Goal: Task Accomplishment & Management: Use online tool/utility

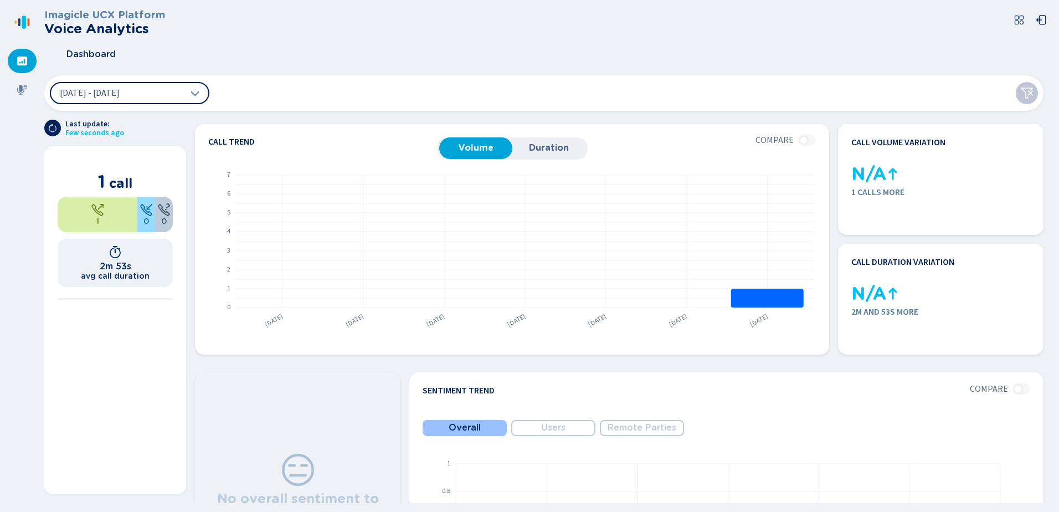
click at [331, 93] on div "[DATE] - [DATE]" at bounding box center [543, 92] width 999 height 35
click at [310, 48] on div "Dashboard" at bounding box center [548, 54] width 1008 height 28
click at [20, 93] on icon at bounding box center [22, 90] width 10 height 10
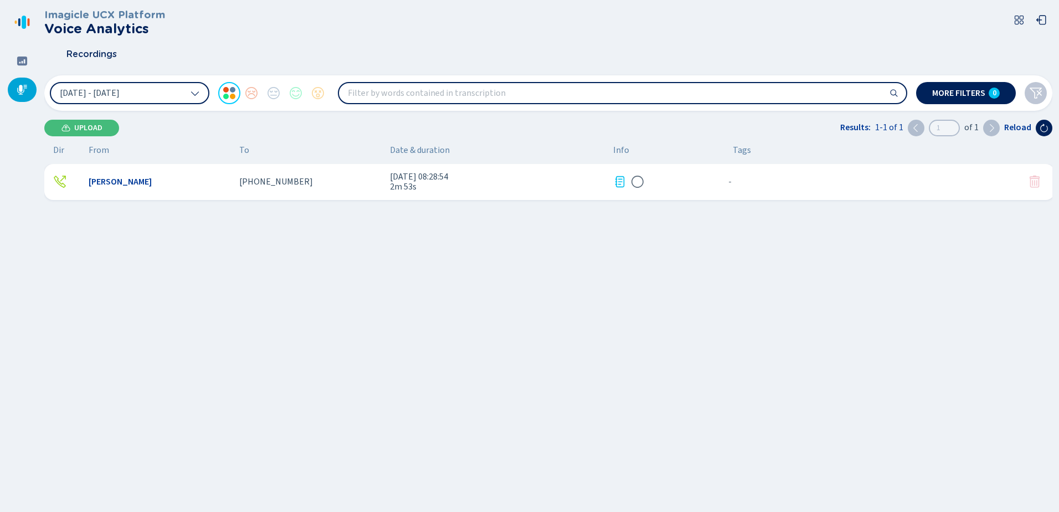
click at [406, 182] on span "2m 53s" at bounding box center [497, 187] width 214 height 10
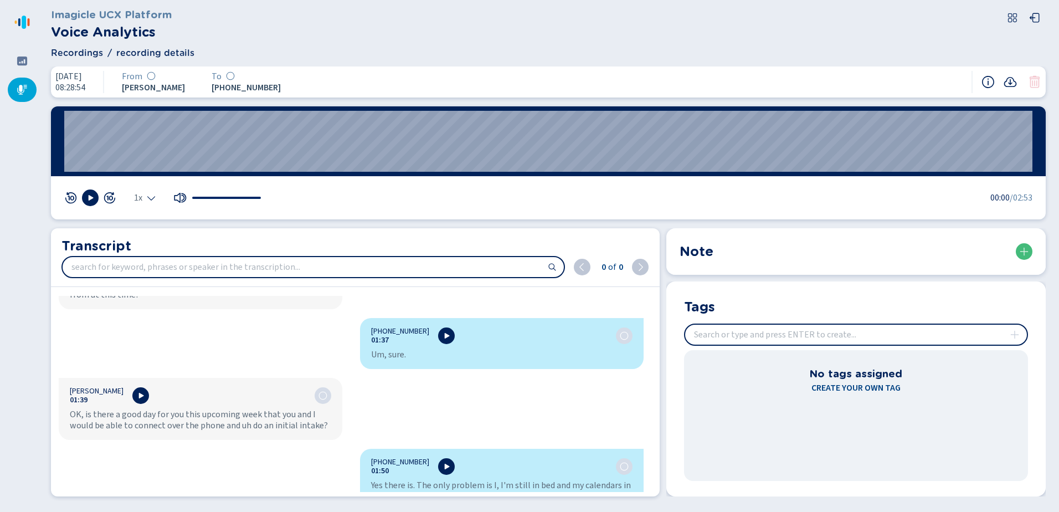
scroll to position [886, 0]
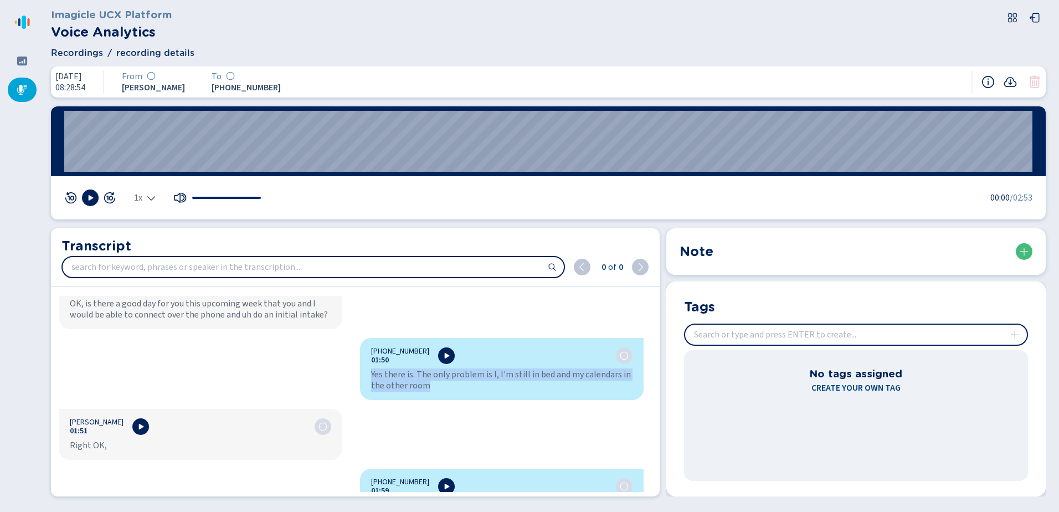
drag, startPoint x: 370, startPoint y: 359, endPoint x: 427, endPoint y: 377, distance: 60.4
click at [427, 377] on div "Yes there is. The only problem is I, I'm still in bed and my calendars in the o…" at bounding box center [501, 380] width 261 height 22
drag, startPoint x: 427, startPoint y: 377, endPoint x: 525, endPoint y: 307, distance: 120.7
click at [525, 307] on div "[PHONE_NUMBER]:02 Hello. [PERSON_NAME] 00:05 Hi, good morning. Is this [PERSON_…" at bounding box center [351, 394] width 601 height 196
click at [1007, 83] on icon at bounding box center [1010, 81] width 13 height 13
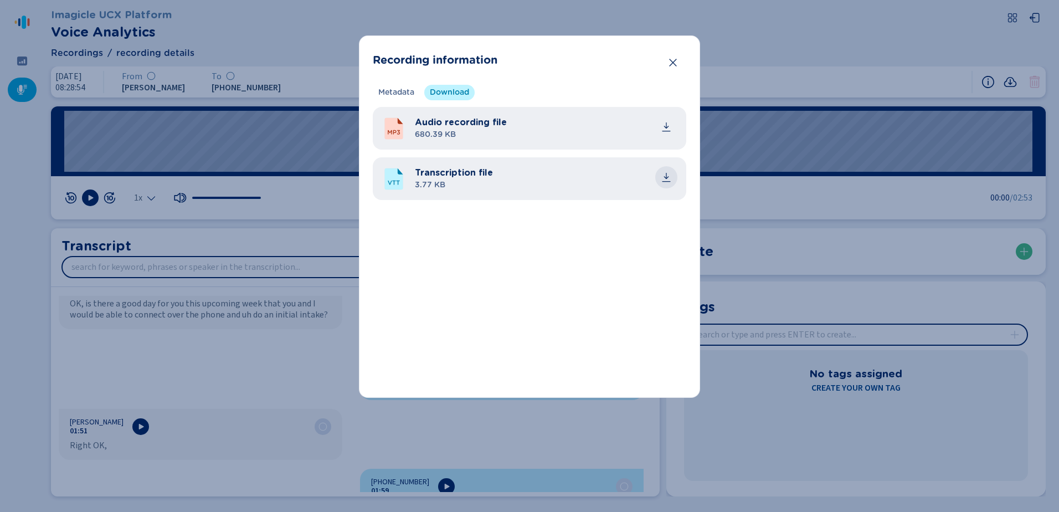
click at [668, 178] on icon "common.download" at bounding box center [666, 177] width 11 height 11
click at [773, 36] on div "Recording information Metadata Download Recording technology Media Forking Call…" at bounding box center [529, 256] width 1059 height 512
click at [676, 60] on icon "Close" at bounding box center [673, 62] width 11 height 11
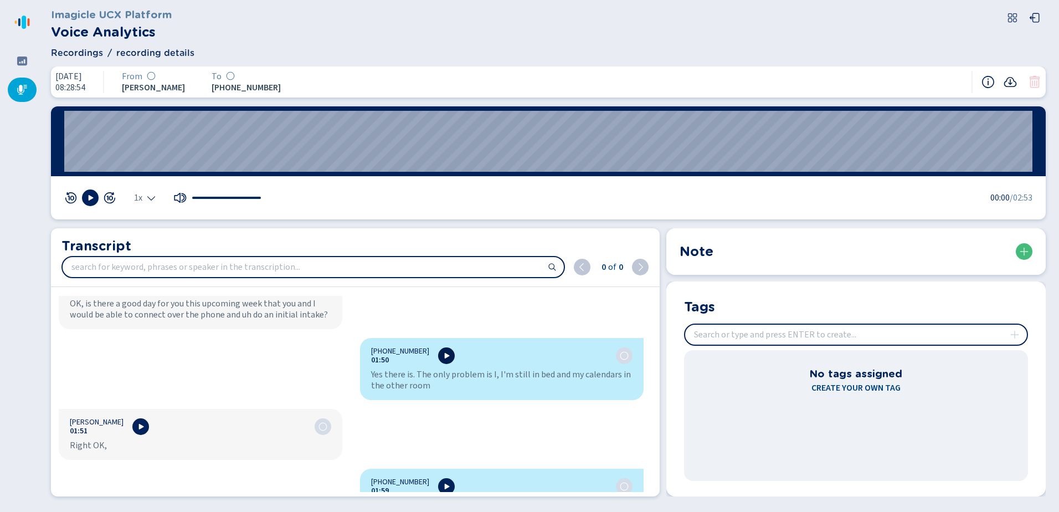
click at [442, 351] on icon at bounding box center [446, 355] width 9 height 9
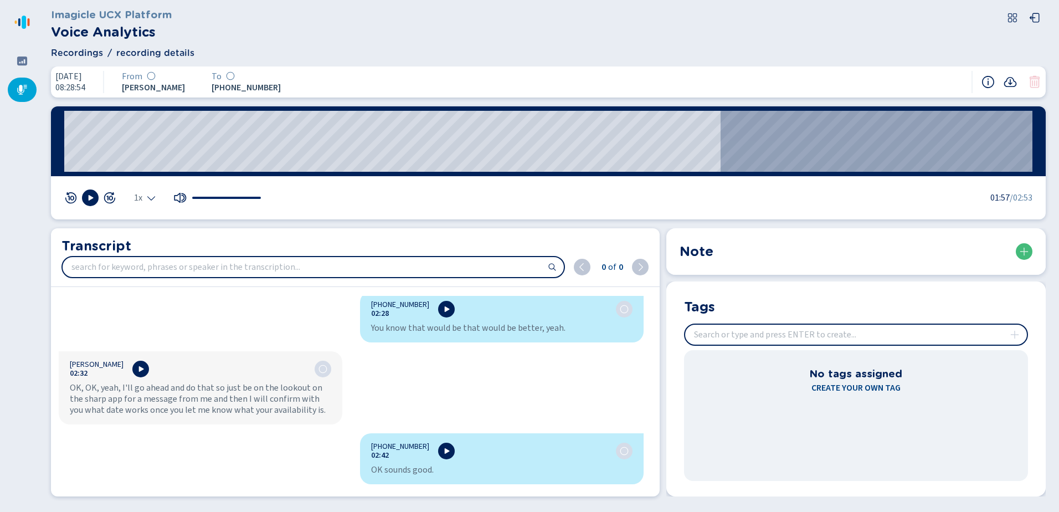
scroll to position [1949, 0]
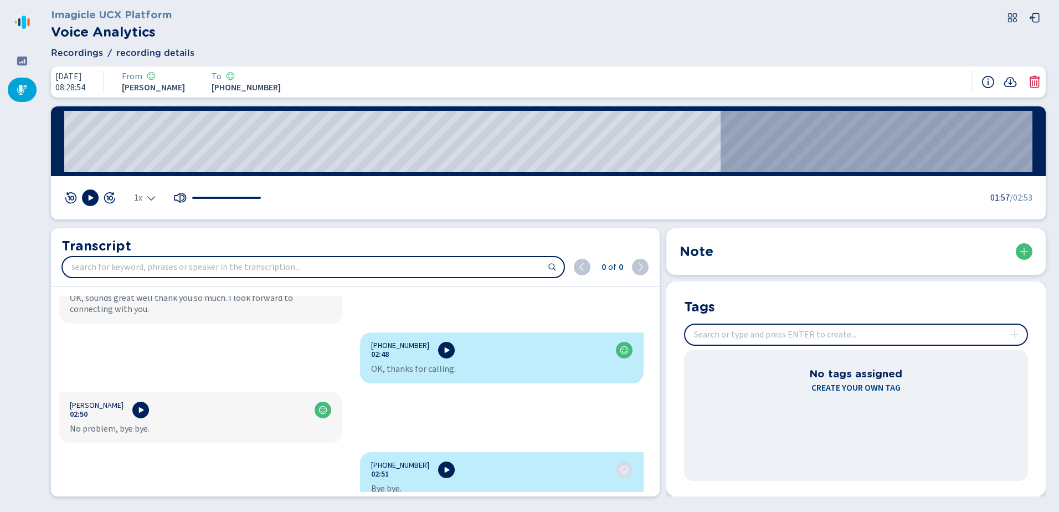
click at [18, 95] on icon at bounding box center [22, 89] width 11 height 11
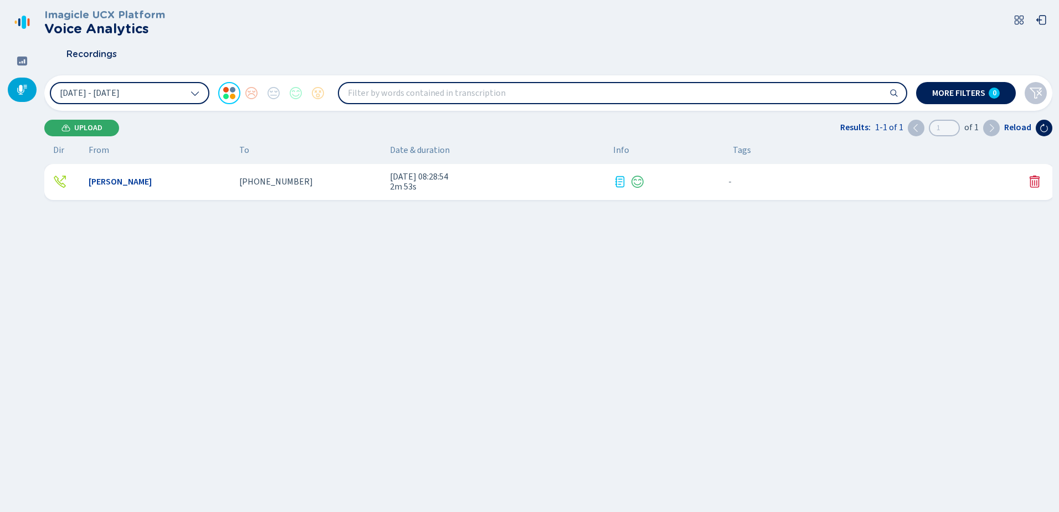
click at [107, 122] on button "Upload" at bounding box center [81, 128] width 75 height 17
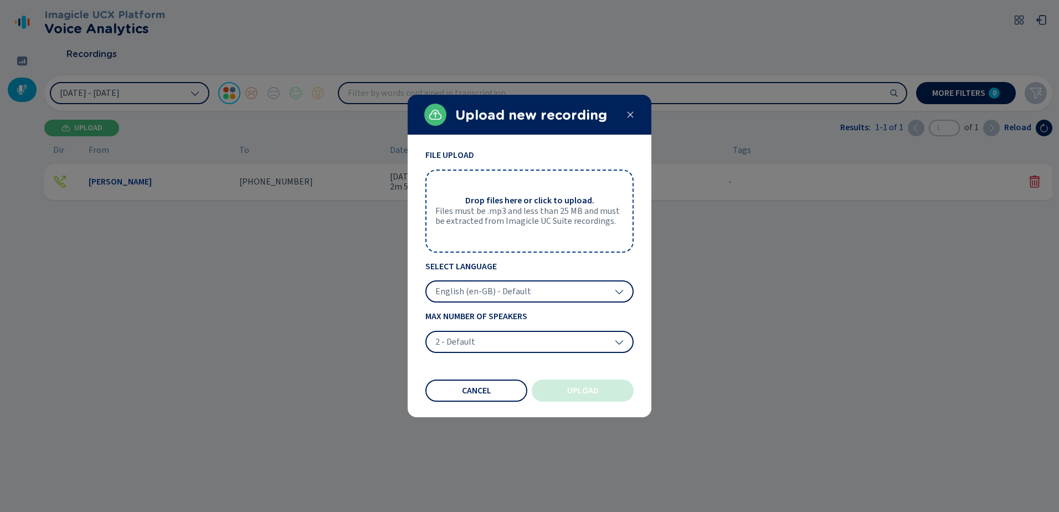
click at [630, 112] on icon at bounding box center [630, 114] width 9 height 9
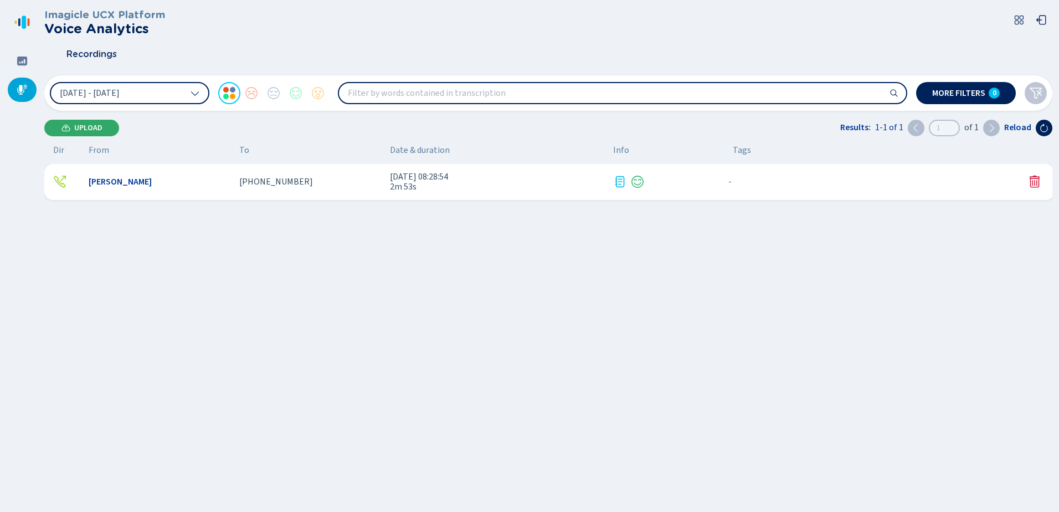
click at [93, 122] on button "Upload" at bounding box center [81, 128] width 75 height 17
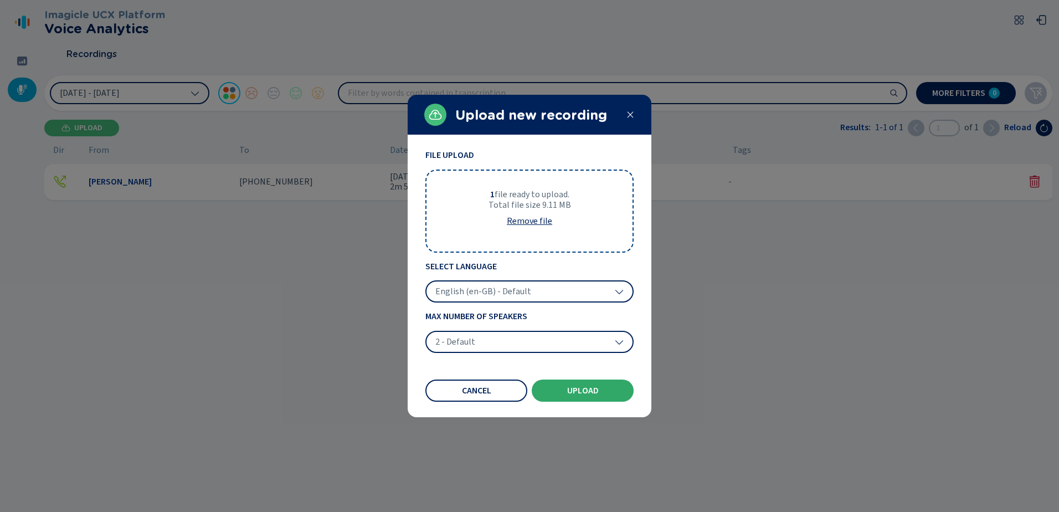
click at [604, 388] on button "Upload" at bounding box center [583, 390] width 102 height 22
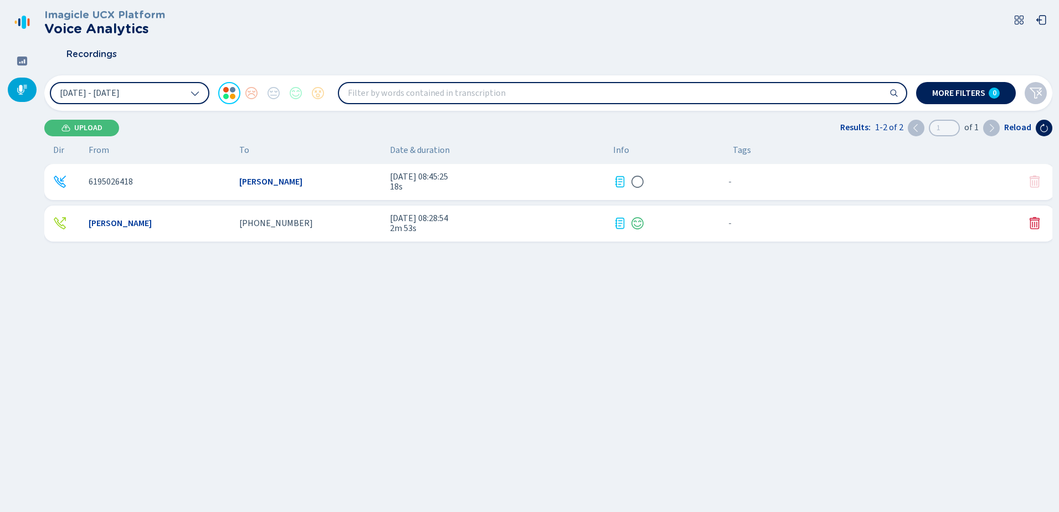
click at [466, 392] on div "6195026418 Kelly Huerta 26 Sep 2025 - 08:45:25 18s - {{hiddenTagsCount}} more K…" at bounding box center [551, 297] width 1015 height 266
click at [425, 171] on div "6195026418 Kelly Huerta 26 Sep 2025 - 08:45:25 18s - {{hiddenTagsCount}} more" at bounding box center [549, 182] width 1011 height 36
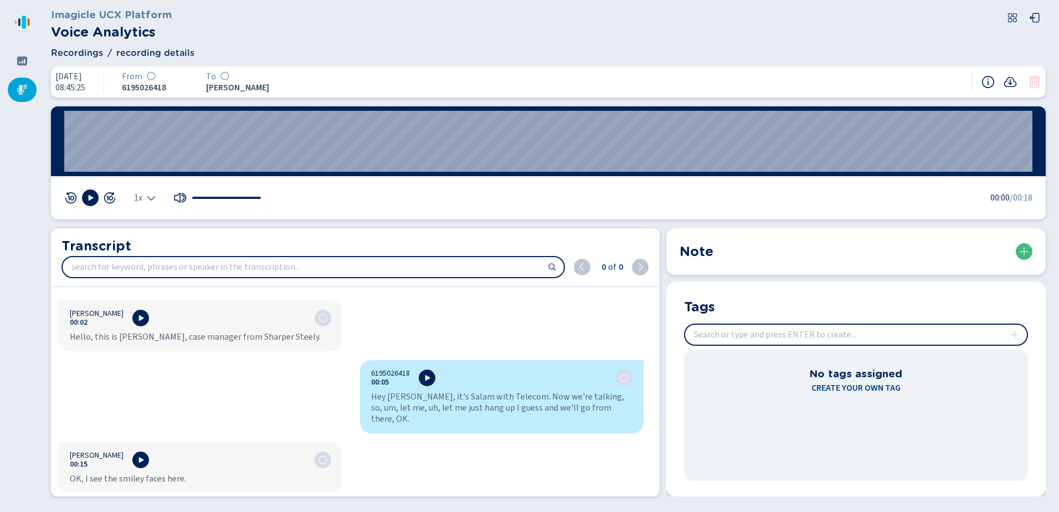
scroll to position [105, 0]
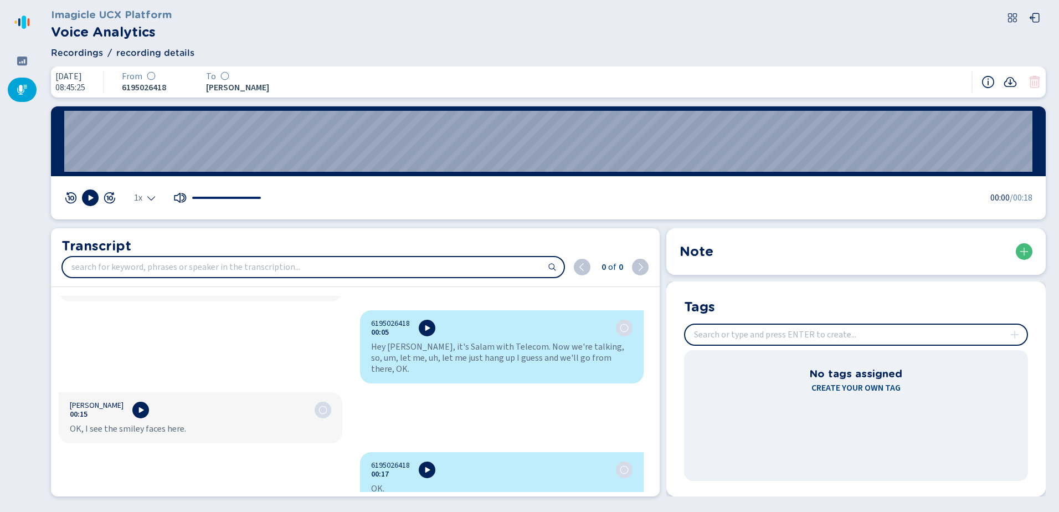
click at [328, 269] on input "search" at bounding box center [313, 267] width 501 height 20
click at [344, 266] on input "search" at bounding box center [313, 267] width 501 height 20
type input "k"
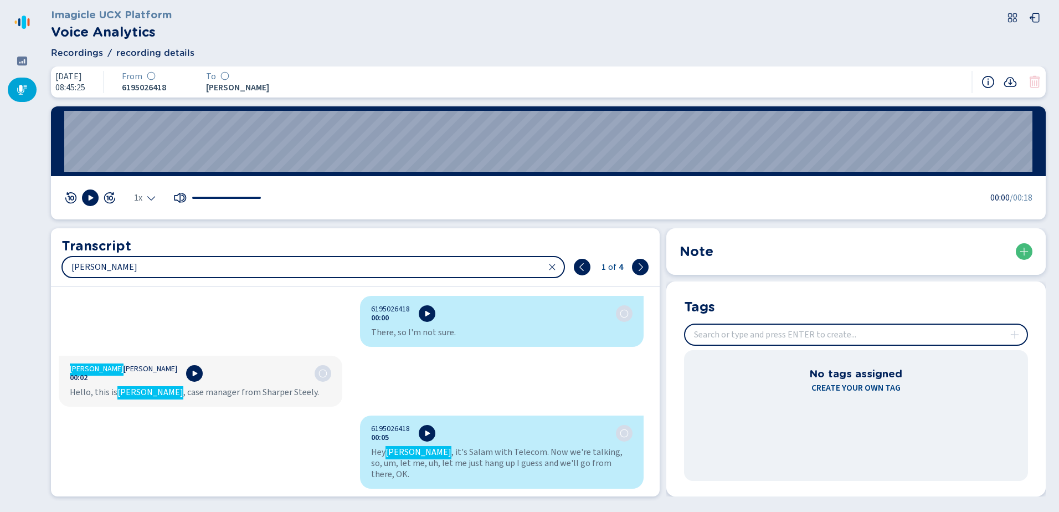
type input "kelly"
click at [640, 267] on icon at bounding box center [640, 267] width 9 height 9
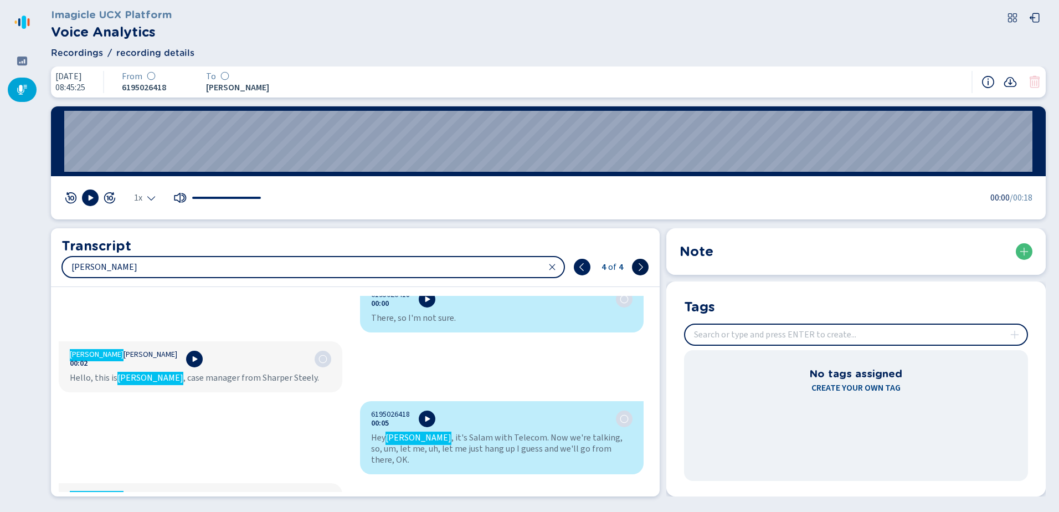
click at [640, 267] on icon at bounding box center [640, 267] width 9 height 9
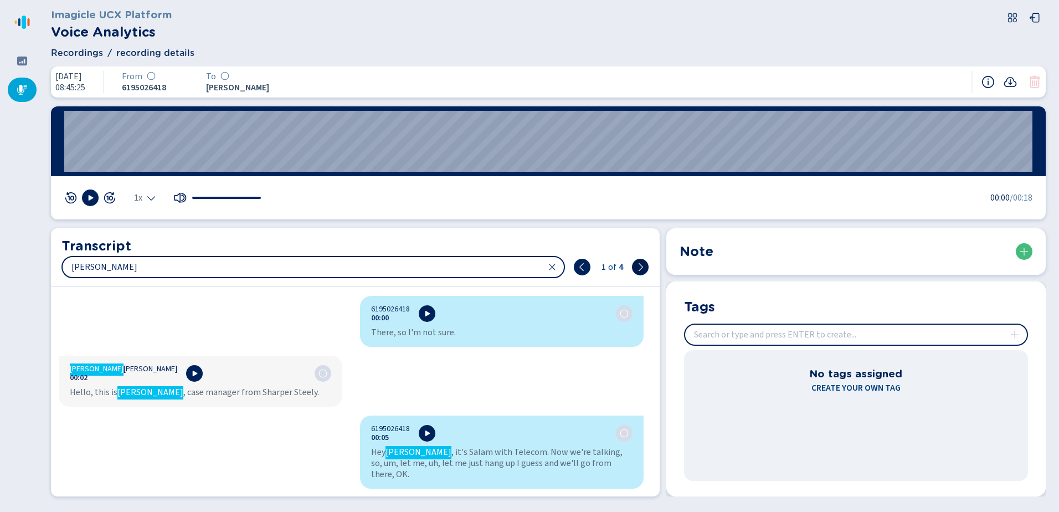
click at [640, 267] on icon at bounding box center [640, 267] width 9 height 9
click at [19, 85] on icon at bounding box center [22, 89] width 11 height 11
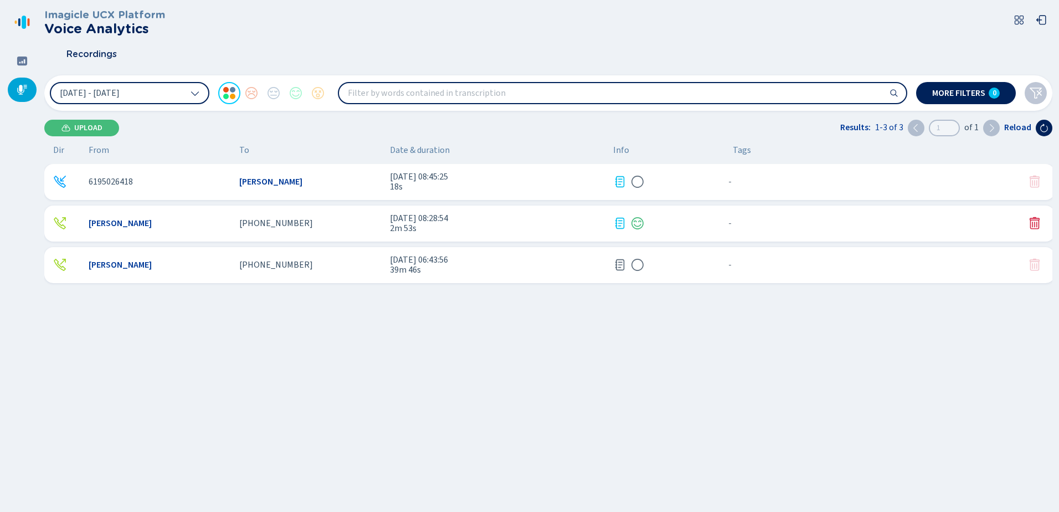
click at [507, 90] on input "search" at bounding box center [622, 93] width 567 height 20
type input "aasif"
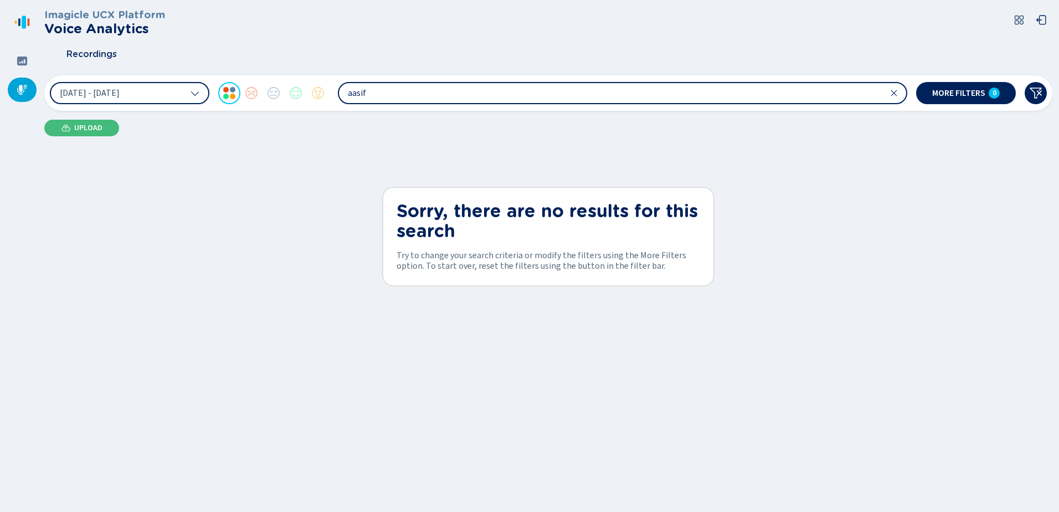
click at [893, 93] on icon at bounding box center [894, 93] width 9 height 9
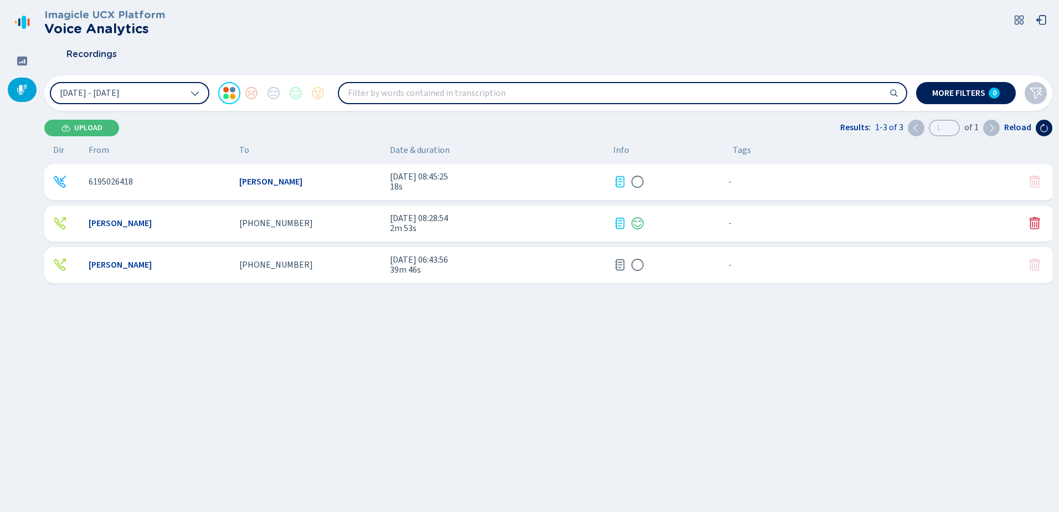
click at [438, 94] on input "search" at bounding box center [622, 93] width 567 height 20
click at [406, 362] on div "6195026418 Kelly Huerta 26 Sep 2025 - 08:45:25 18s - {{hiddenTagsCount}} more K…" at bounding box center [551, 297] width 1015 height 266
click at [409, 266] on span "39m 46s" at bounding box center [497, 270] width 214 height 10
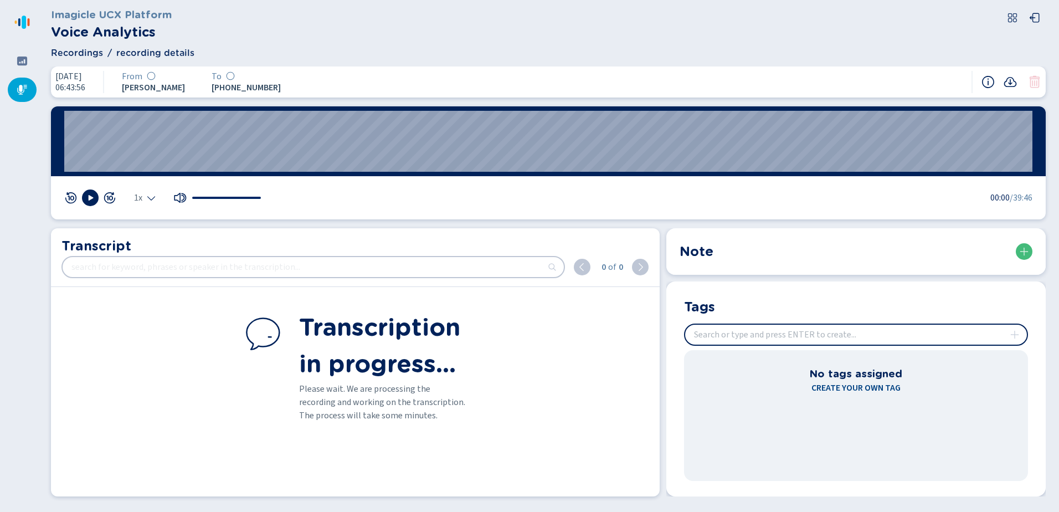
click at [21, 93] on icon at bounding box center [22, 90] width 10 height 10
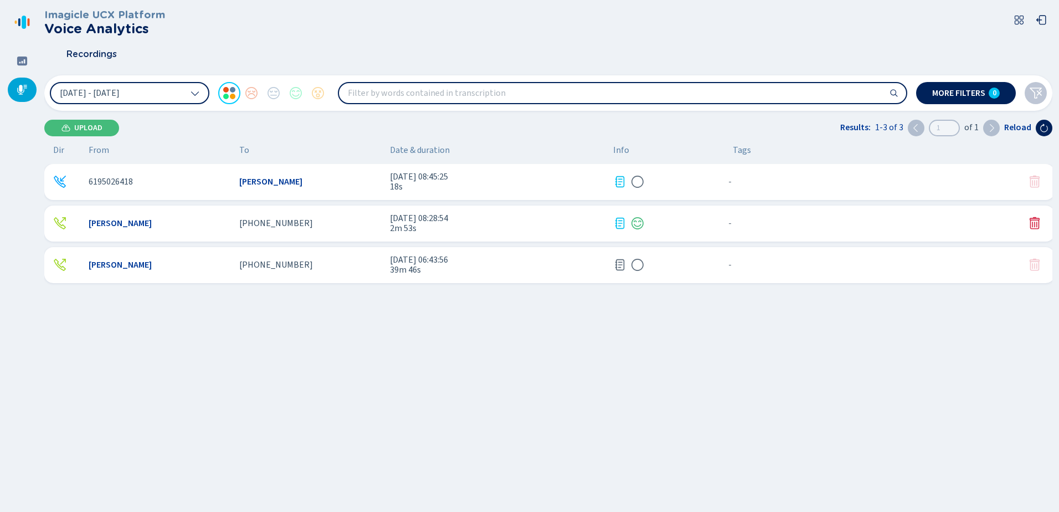
click at [524, 366] on div "6195026418 Kelly Huerta 26 Sep 2025 - 08:45:25 18s - {{hiddenTagsCount}} more K…" at bounding box center [551, 297] width 1015 height 266
click at [978, 96] on span "More filters" at bounding box center [958, 93] width 53 height 9
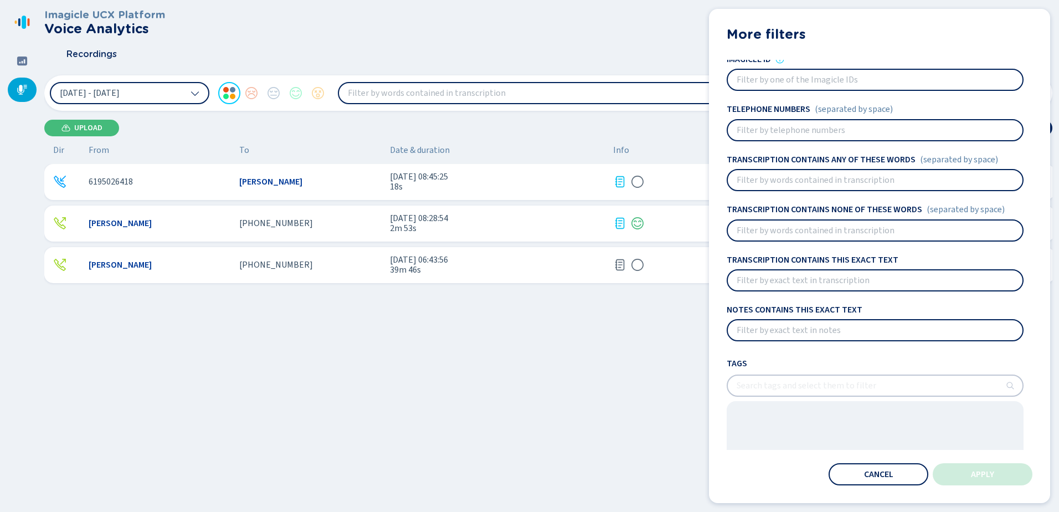
scroll to position [69, 0]
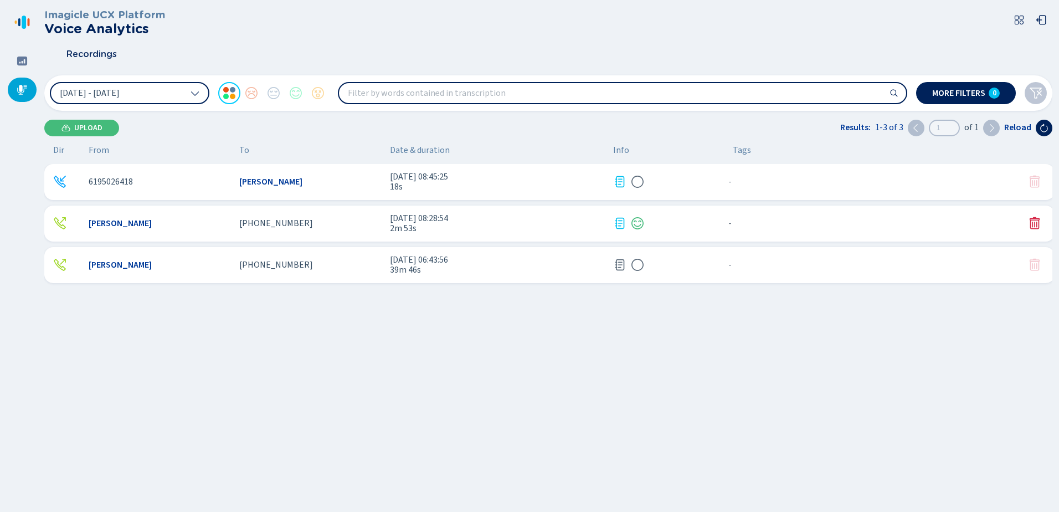
click at [861, 181] on div "- {{hiddenTagsCount}} more" at bounding box center [871, 182] width 295 height 14
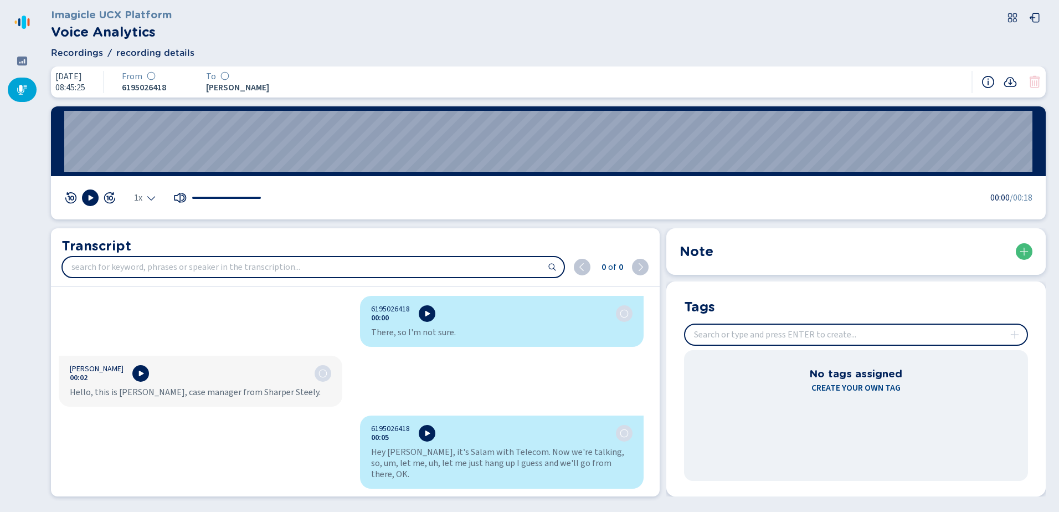
click at [798, 332] on input "insert" at bounding box center [856, 335] width 342 height 20
type input "Testing"
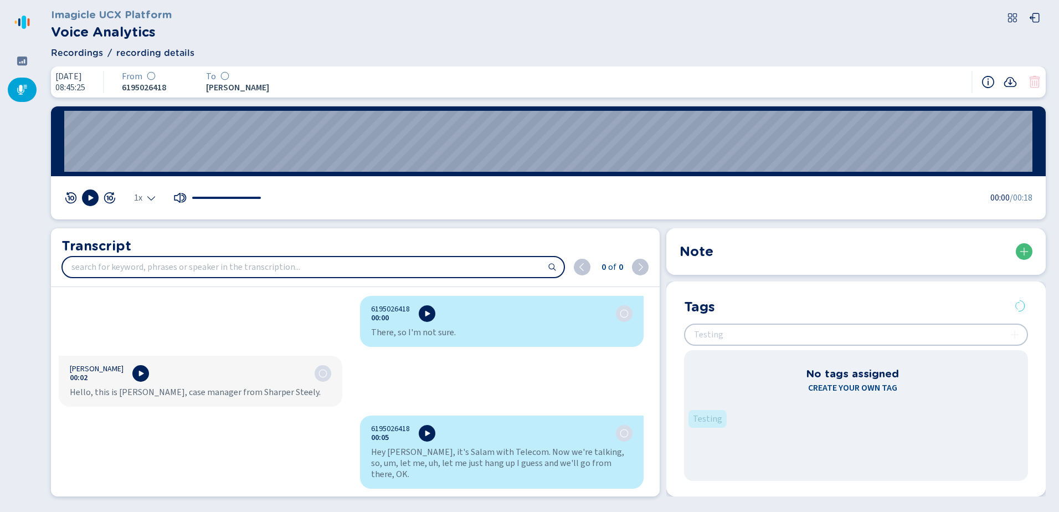
click at [28, 88] on div at bounding box center [22, 90] width 29 height 24
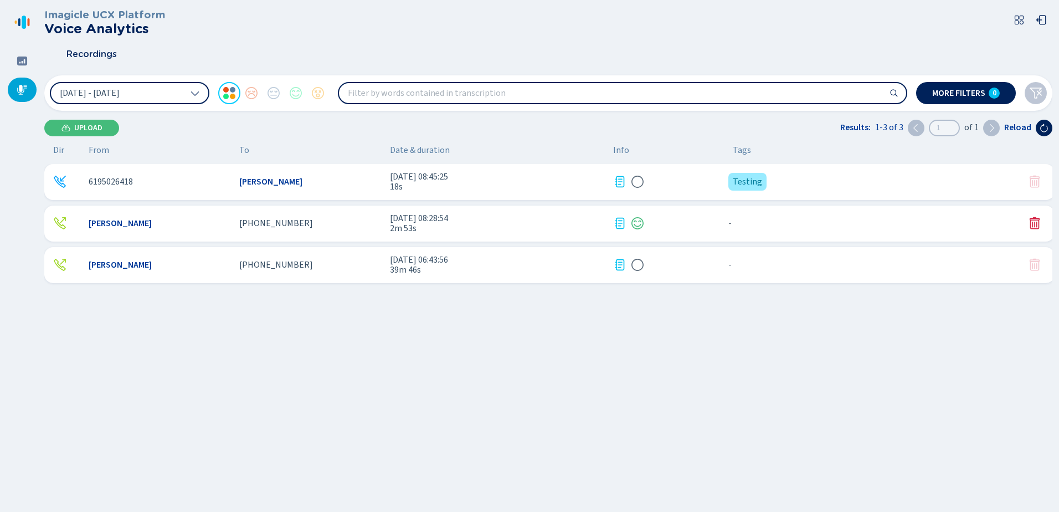
click at [714, 343] on div "6195026418 Kelly Huerta 26 Sep 2025 - 08:45:25 18s Testing {{hiddenTagsCount}} …" at bounding box center [551, 297] width 1015 height 266
click at [963, 92] on span "More filters" at bounding box center [958, 93] width 53 height 9
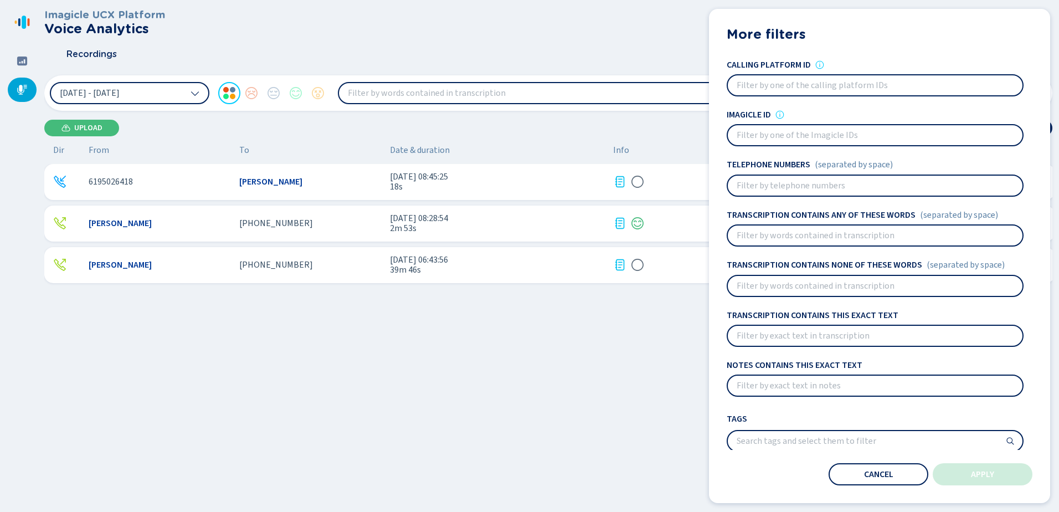
scroll to position [69, 0]
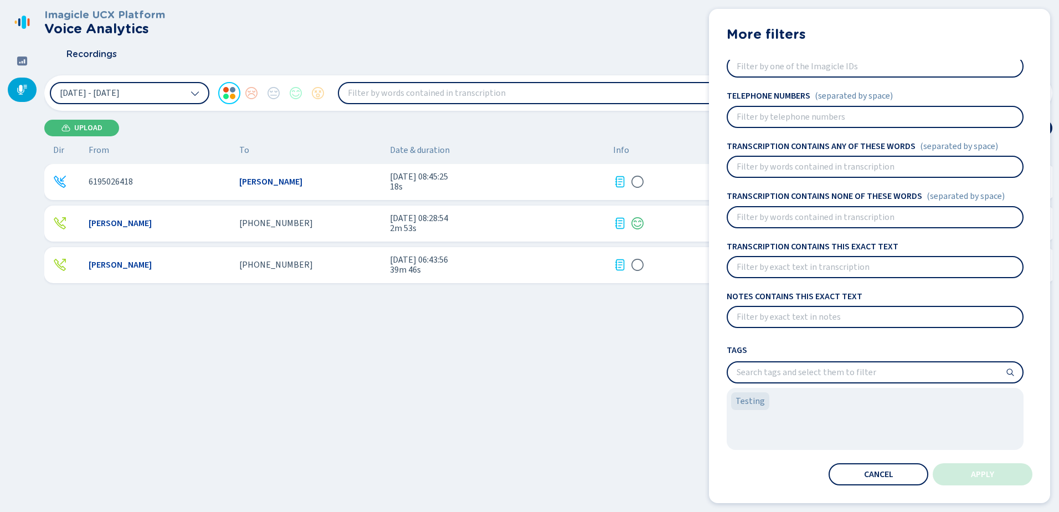
click at [809, 376] on input "search" at bounding box center [875, 372] width 295 height 20
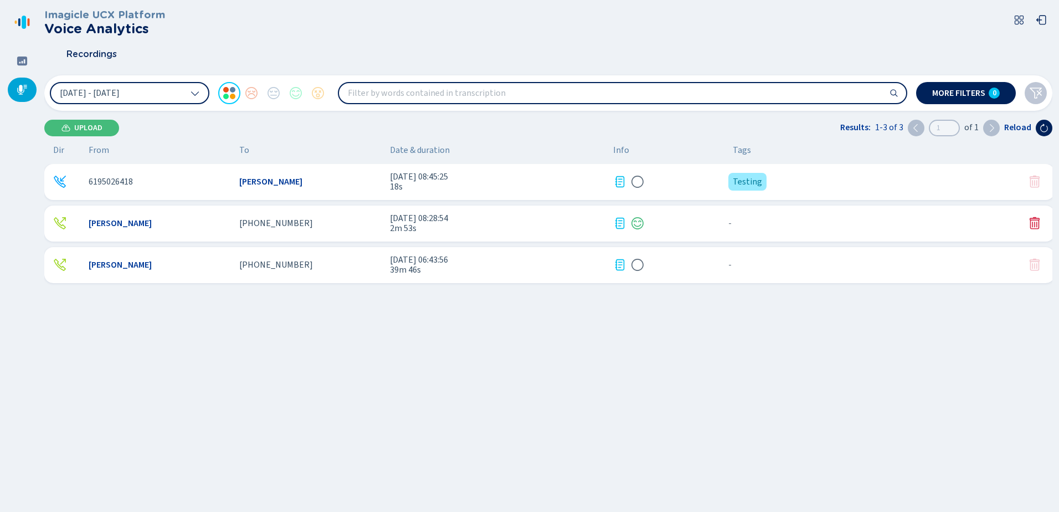
click at [734, 355] on div "6195026418 Kelly Huerta 26 Sep 2025 - 08:45:25 18s Testing {{hiddenTagsCount}} …" at bounding box center [551, 297] width 1015 height 266
click at [481, 353] on div "6195026418 Kelly Huerta 26 Sep 2025 - 08:45:25 18s Testing {{hiddenTagsCount}} …" at bounding box center [551, 297] width 1015 height 266
click at [466, 351] on div "6195026418 Kelly Huerta 26 Sep 2025 - 08:45:25 18s Testing {{hiddenTagsCount}} …" at bounding box center [551, 297] width 1015 height 266
click at [500, 45] on div "Recordings" at bounding box center [548, 54] width 1008 height 28
click at [275, 265] on span "+16197099597" at bounding box center [276, 265] width 74 height 10
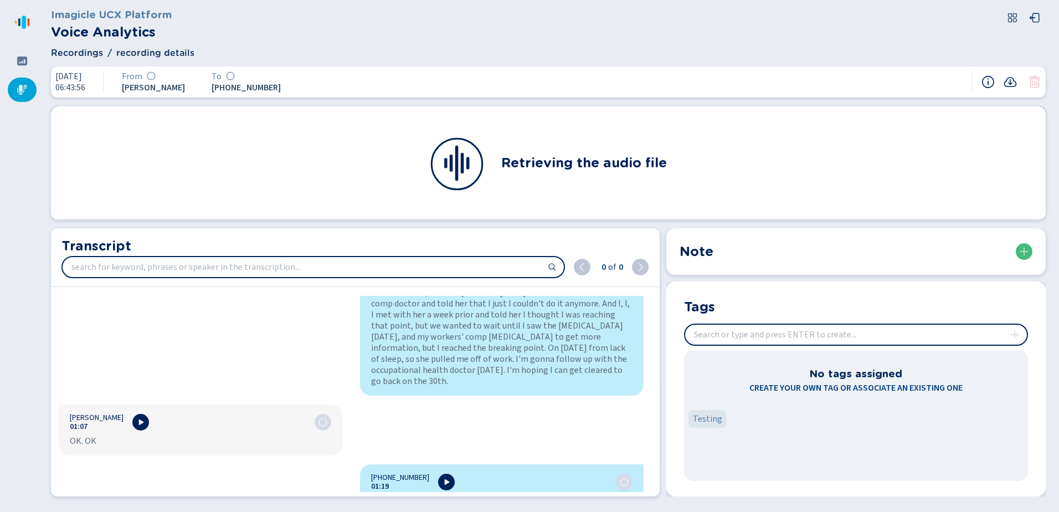
scroll to position [554, 0]
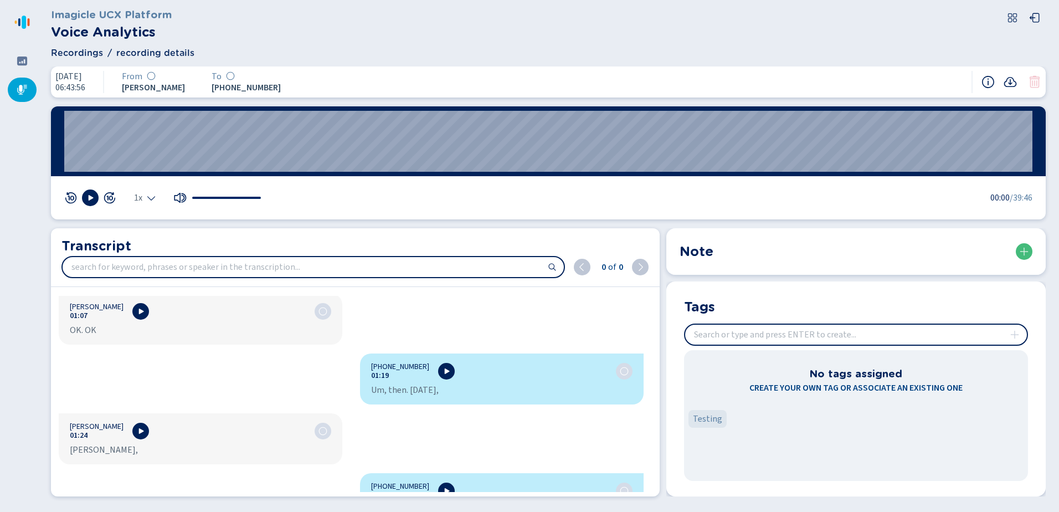
click at [469, 265] on input "search" at bounding box center [313, 267] width 501 height 20
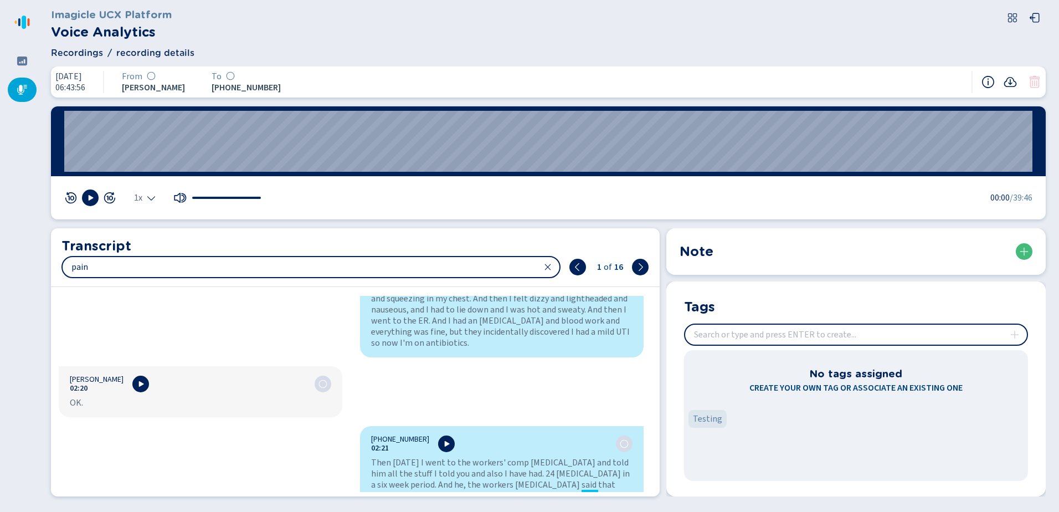
type input "pain"
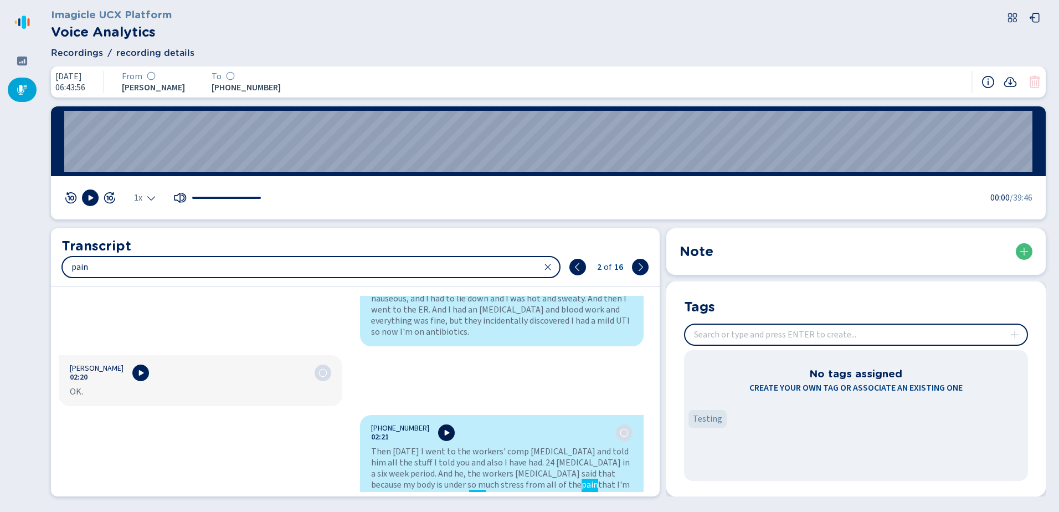
click at [442, 428] on icon at bounding box center [446, 432] width 9 height 9
click at [95, 196] on button at bounding box center [90, 197] width 17 height 17
click at [1011, 85] on icon at bounding box center [1010, 81] width 13 height 13
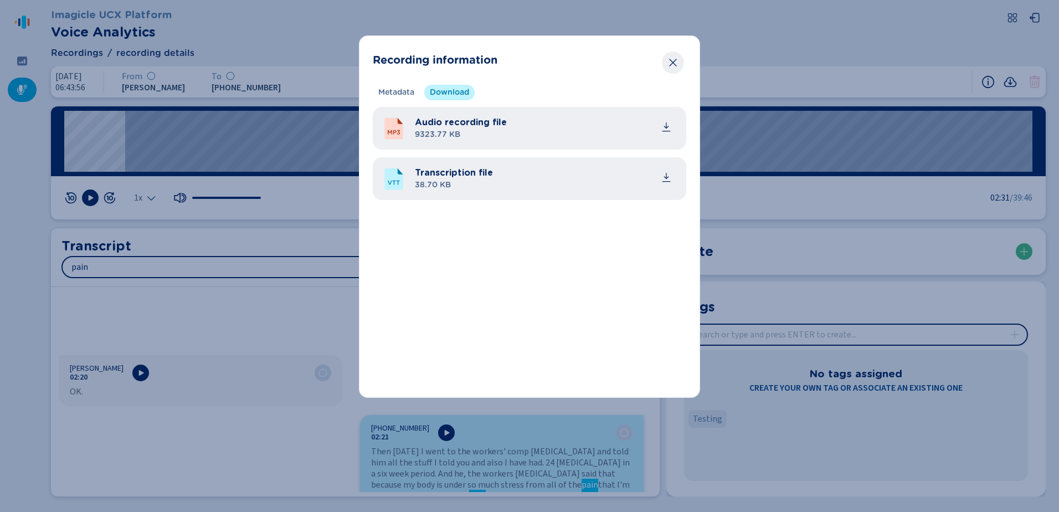
click at [676, 64] on icon "Close" at bounding box center [673, 62] width 11 height 11
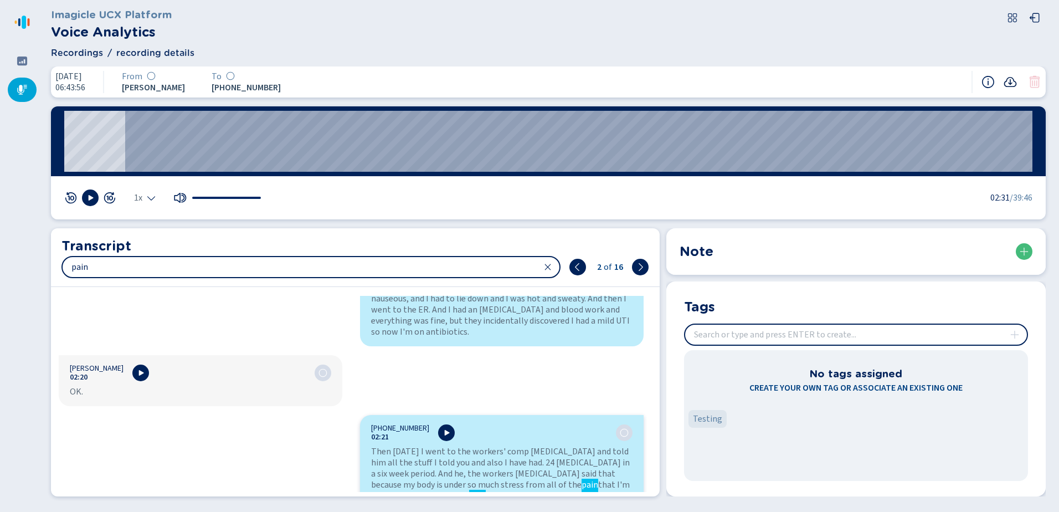
click at [1005, 81] on icon at bounding box center [1010, 81] width 13 height 13
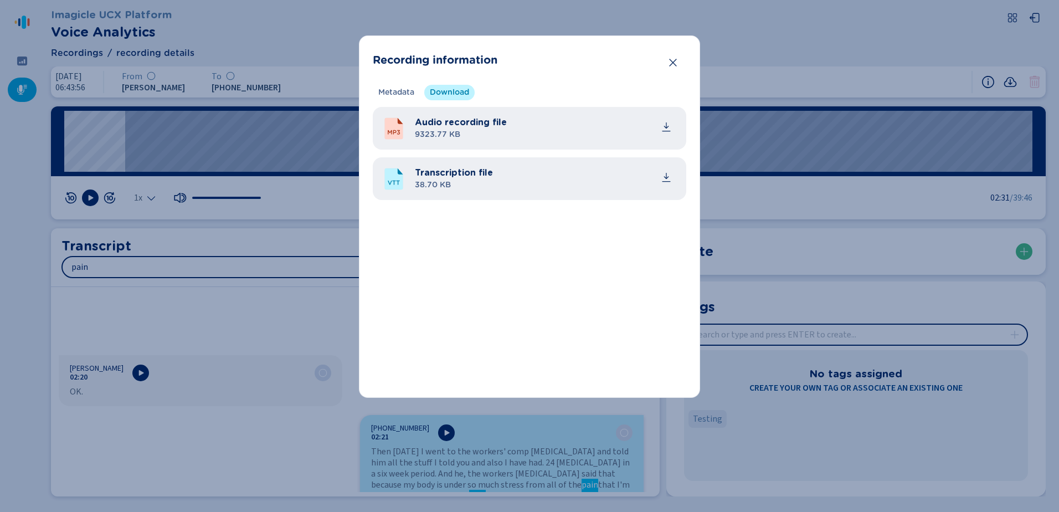
click at [674, 60] on icon "Close" at bounding box center [673, 62] width 11 height 11
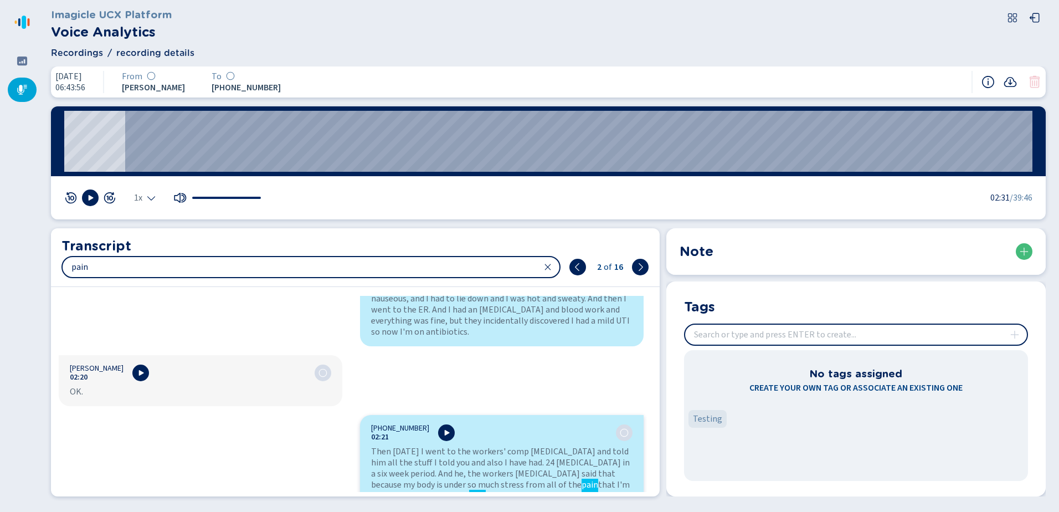
click at [787, 69] on div "25 Sep 2025 06:43:56 From Kelly Huerta To +16197099597" at bounding box center [548, 81] width 995 height 31
click at [25, 92] on icon at bounding box center [22, 89] width 11 height 11
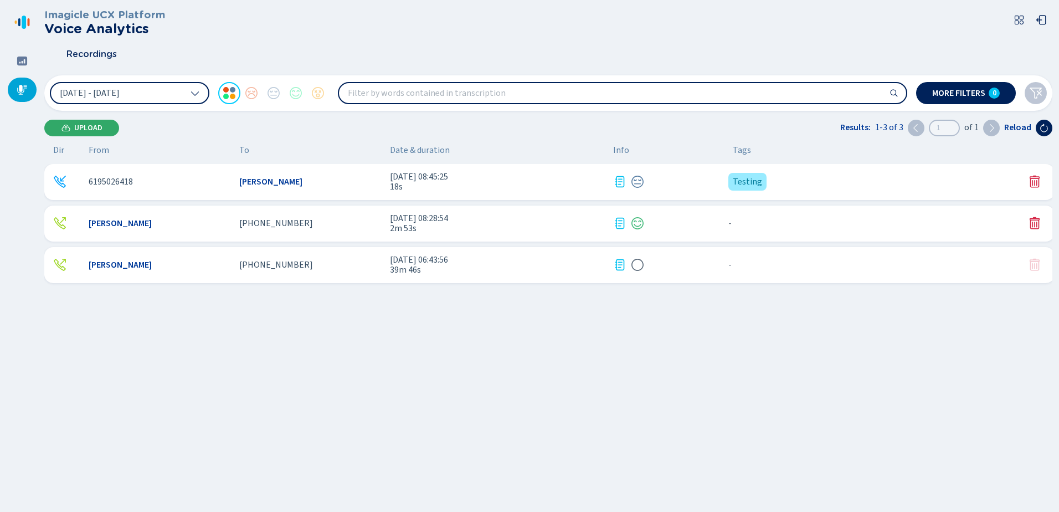
click at [109, 128] on button "Upload" at bounding box center [81, 128] width 75 height 17
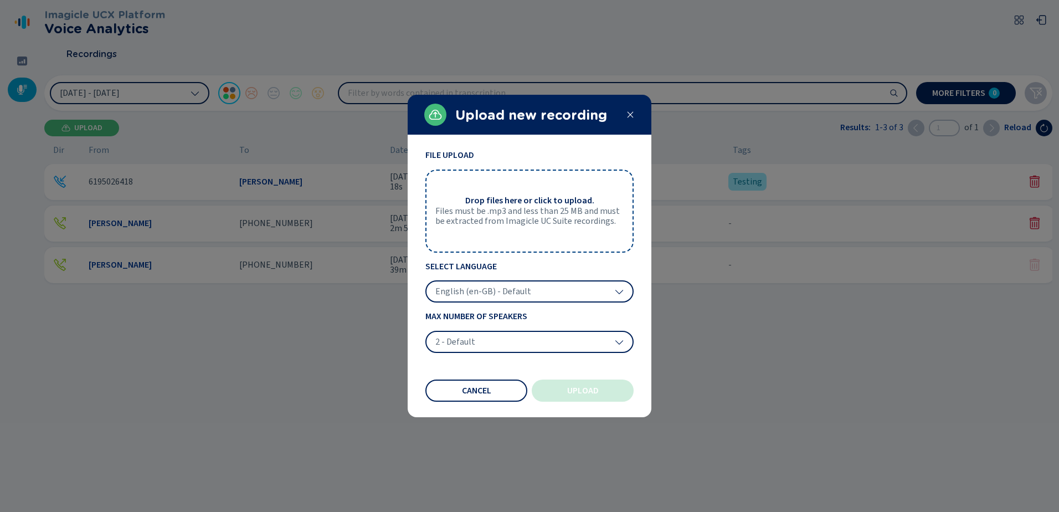
click at [616, 295] on icon at bounding box center [619, 291] width 9 height 9
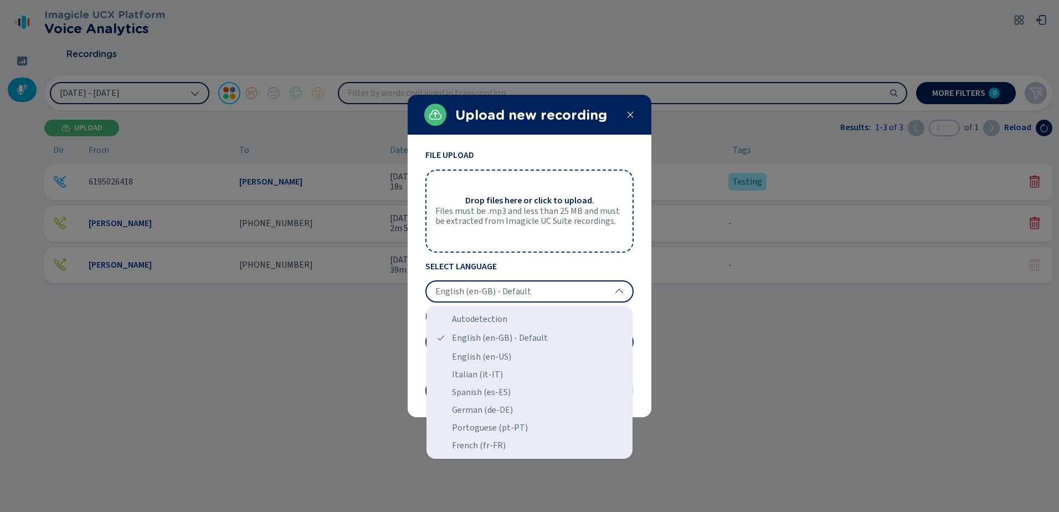
click at [547, 150] on section "File Upload Drop files here or click to upload. Files must be .mp3 and less tha…" at bounding box center [530, 276] width 244 height 282
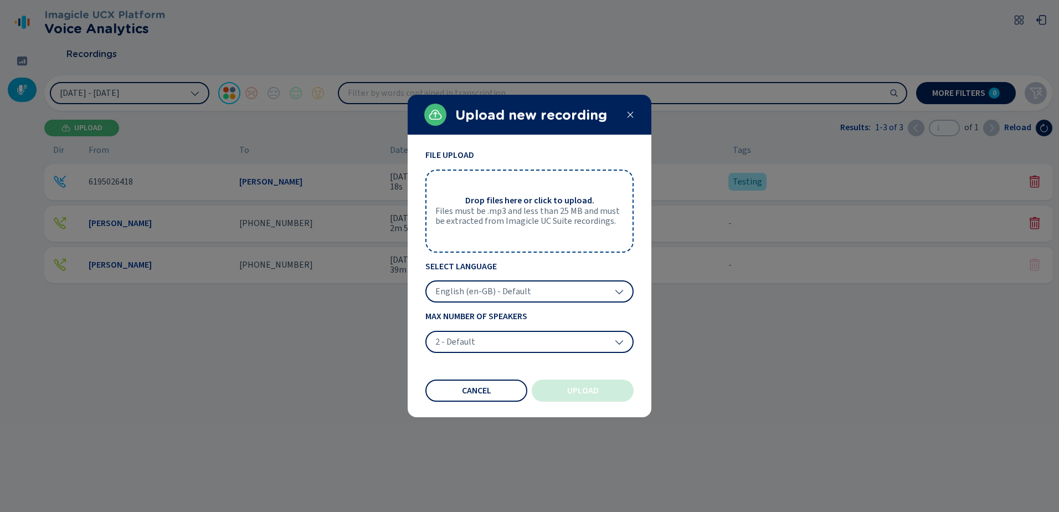
click at [630, 113] on icon at bounding box center [630, 114] width 9 height 9
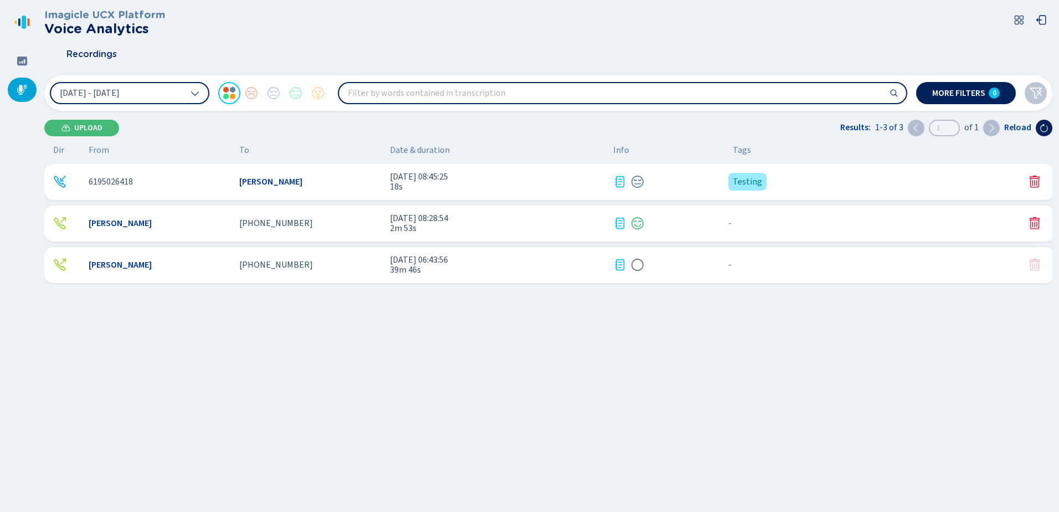
click at [489, 349] on div "6195026418 Kelly Huerta 26 Sep 2025 - 08:45:25 18s Testing {{hiddenTagsCount}} …" at bounding box center [551, 297] width 1015 height 266
